Goal: Download file/media

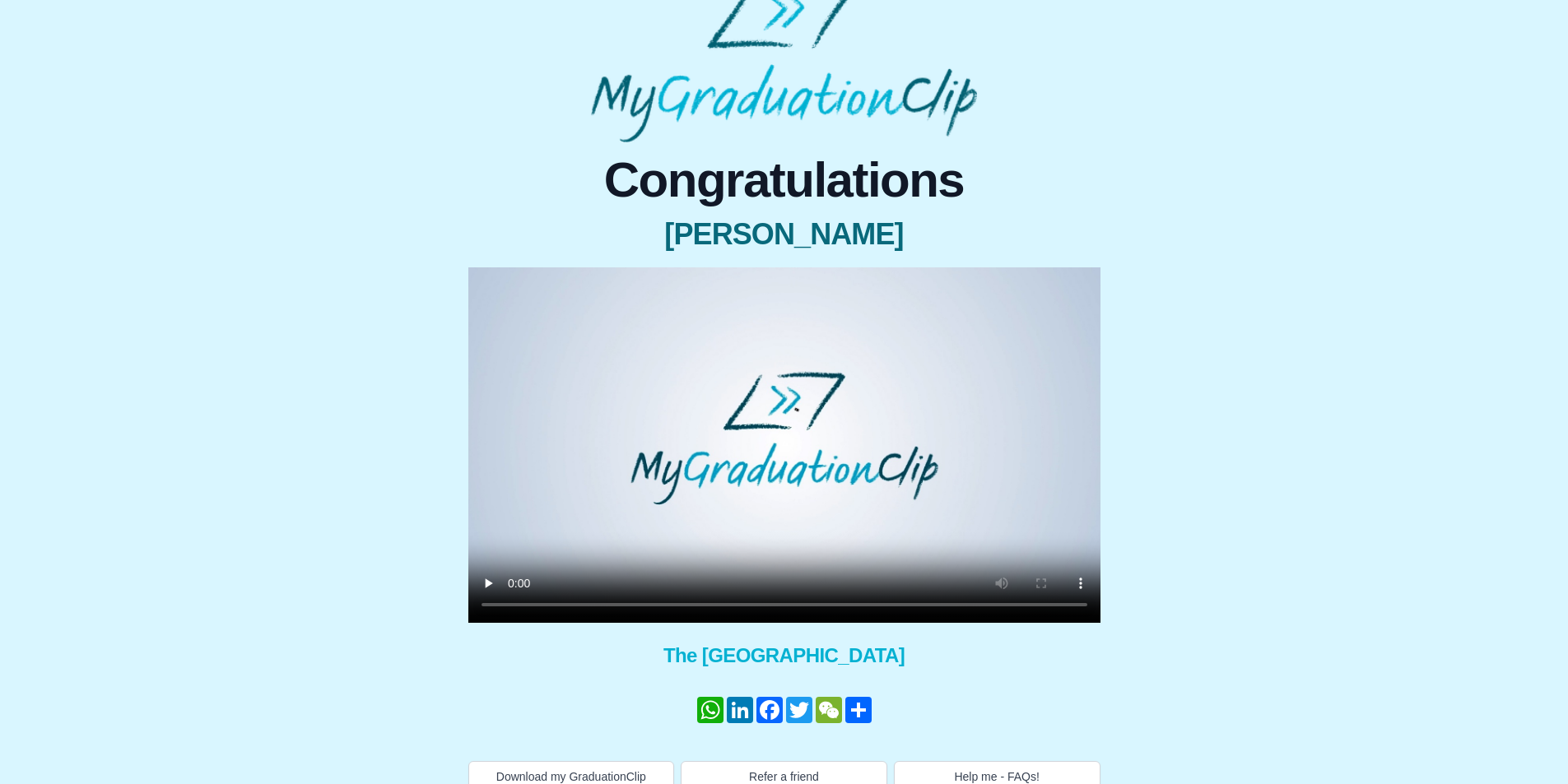
scroll to position [60, 0]
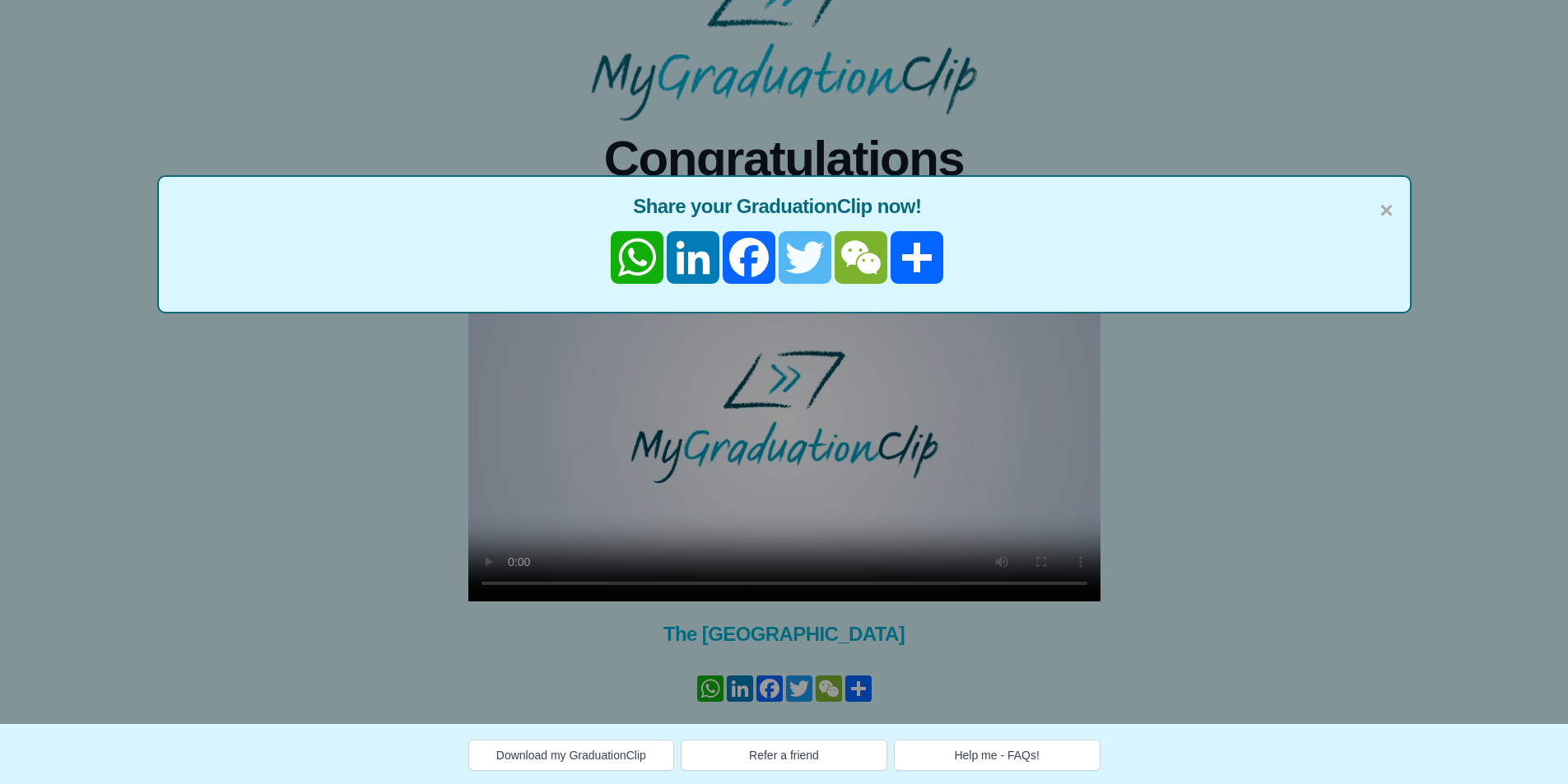
click at [800, 254] on link "Twitter" at bounding box center [805, 258] width 56 height 53
click at [704, 255] on link "LinkedIn" at bounding box center [692, 258] width 56 height 53
click at [692, 254] on link "LinkedIn" at bounding box center [692, 258] width 56 height 53
click at [1307, 447] on div "× Share your GraduationClip now! WhatsApp LinkedIn Facebook Twitter WeChat Comp…" at bounding box center [784, 332] width 1568 height 784
click at [1384, 207] on span "×" at bounding box center [1386, 211] width 13 height 34
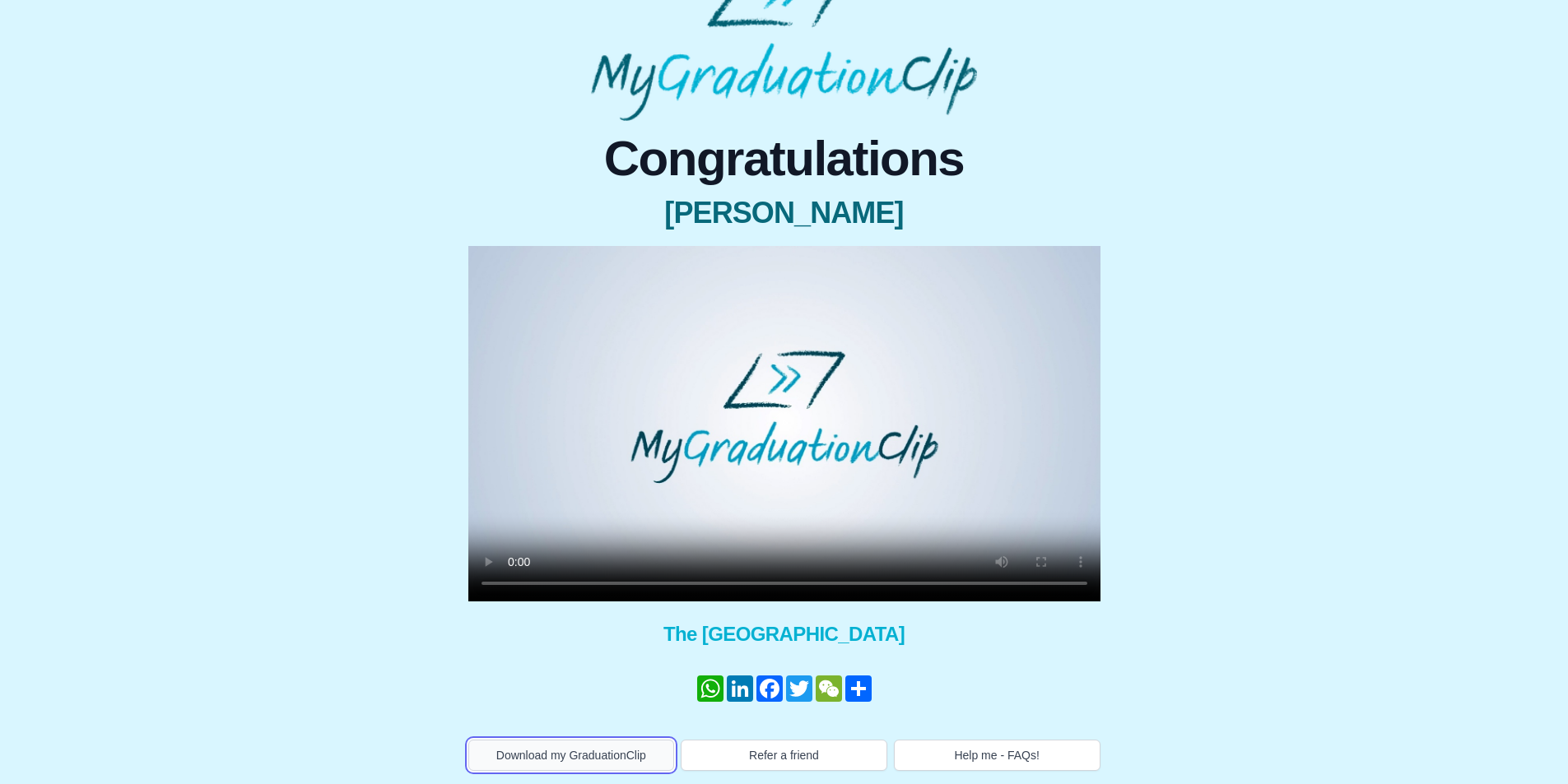
click at [626, 757] on button "Download my GraduationClip" at bounding box center [571, 756] width 206 height 32
click at [1051, 751] on button "Help me - FAQs!" at bounding box center [996, 756] width 206 height 32
click at [866, 689] on link "Compartir" at bounding box center [858, 689] width 30 height 27
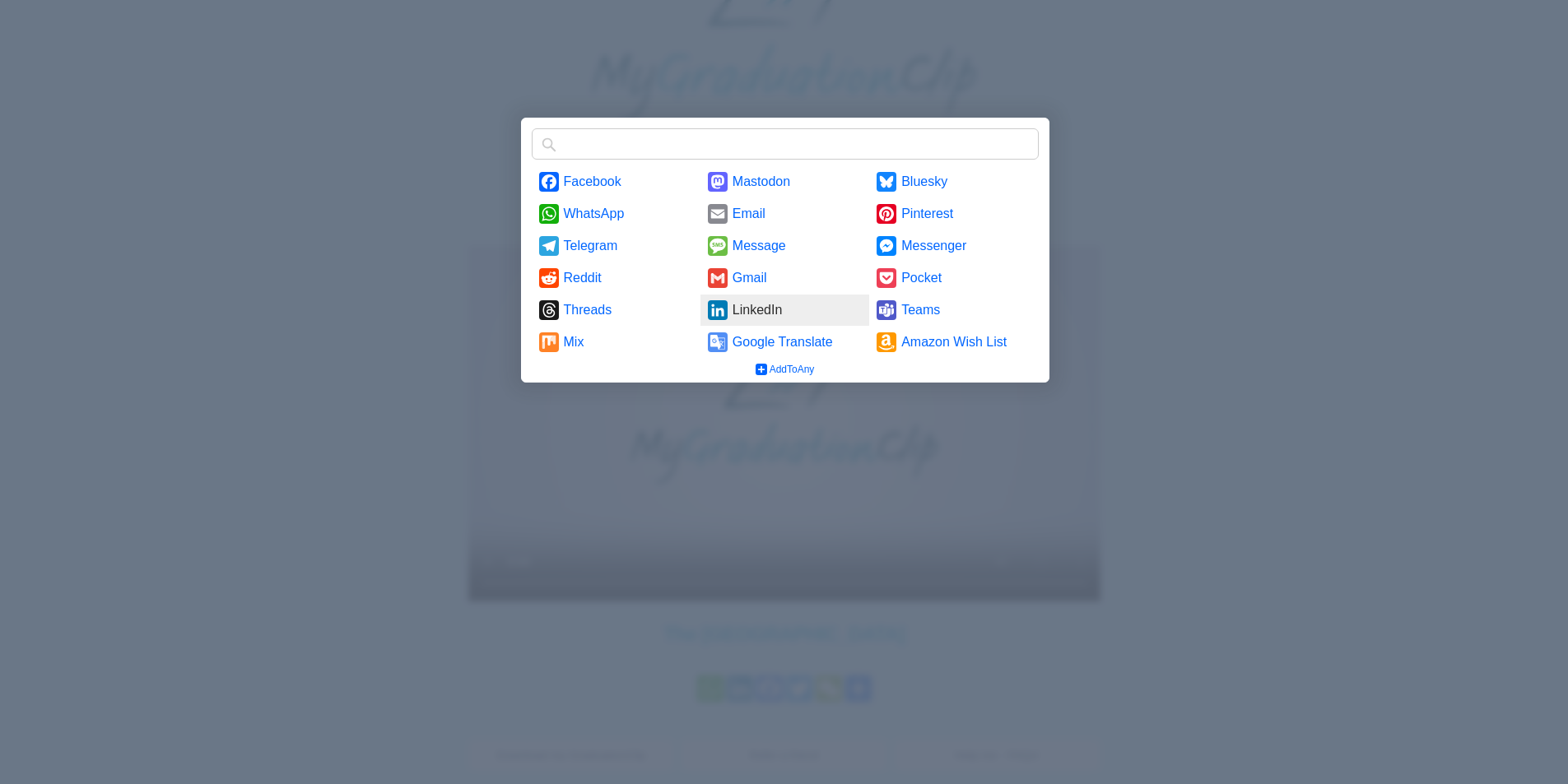
click at [780, 312] on link "LinkedIn" at bounding box center [784, 310] width 169 height 32
